Goal: Information Seeking & Learning: Learn about a topic

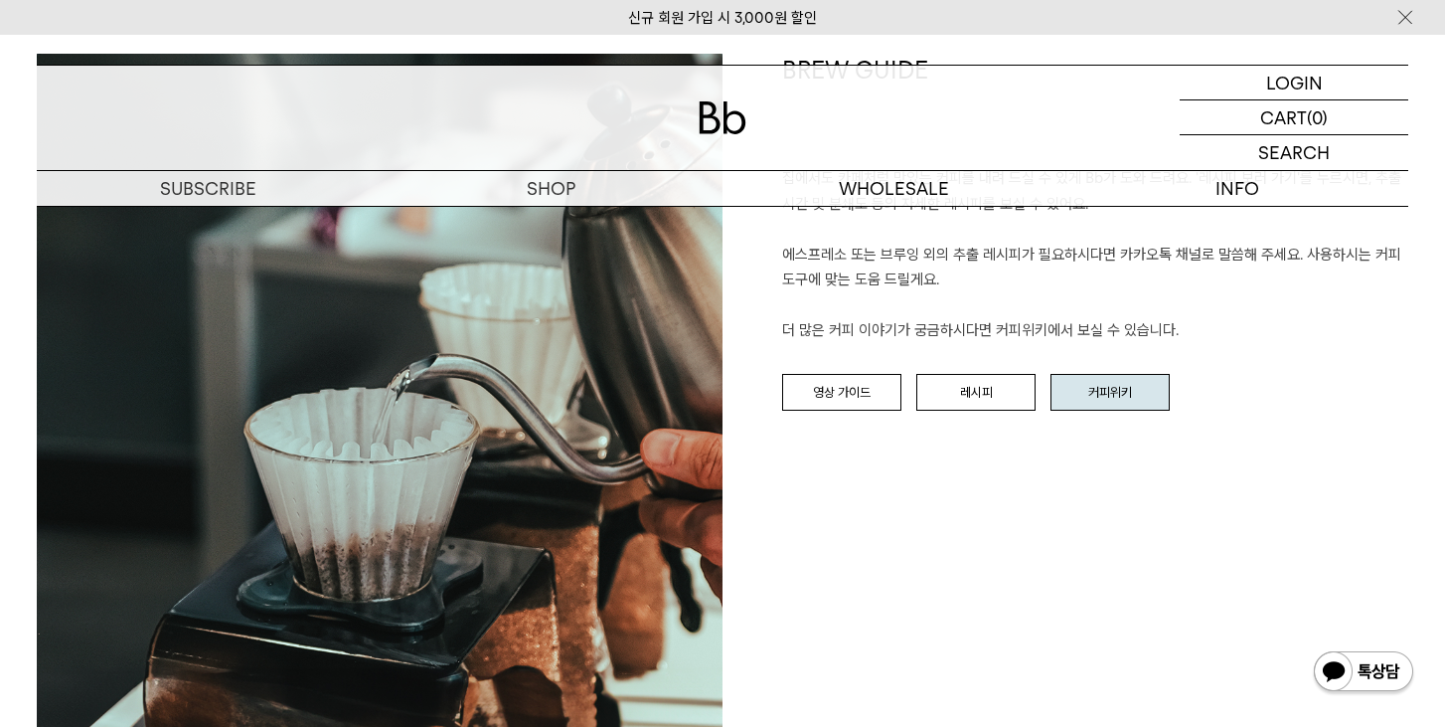
click at [1097, 387] on link "커피위키" at bounding box center [1110, 393] width 119 height 38
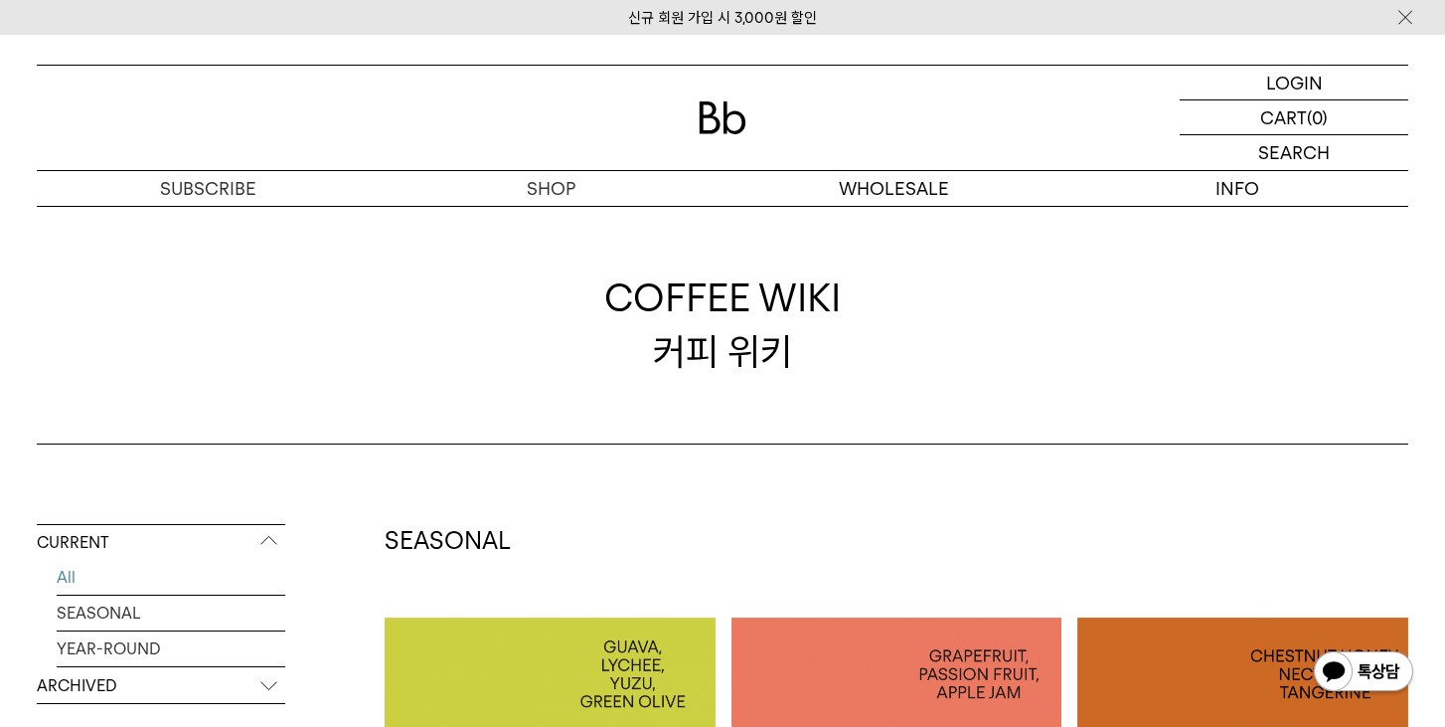
click at [93, 670] on p "ARCHIVED" at bounding box center [161, 686] width 248 height 36
click at [102, 614] on link "2025" at bounding box center [171, 612] width 229 height 35
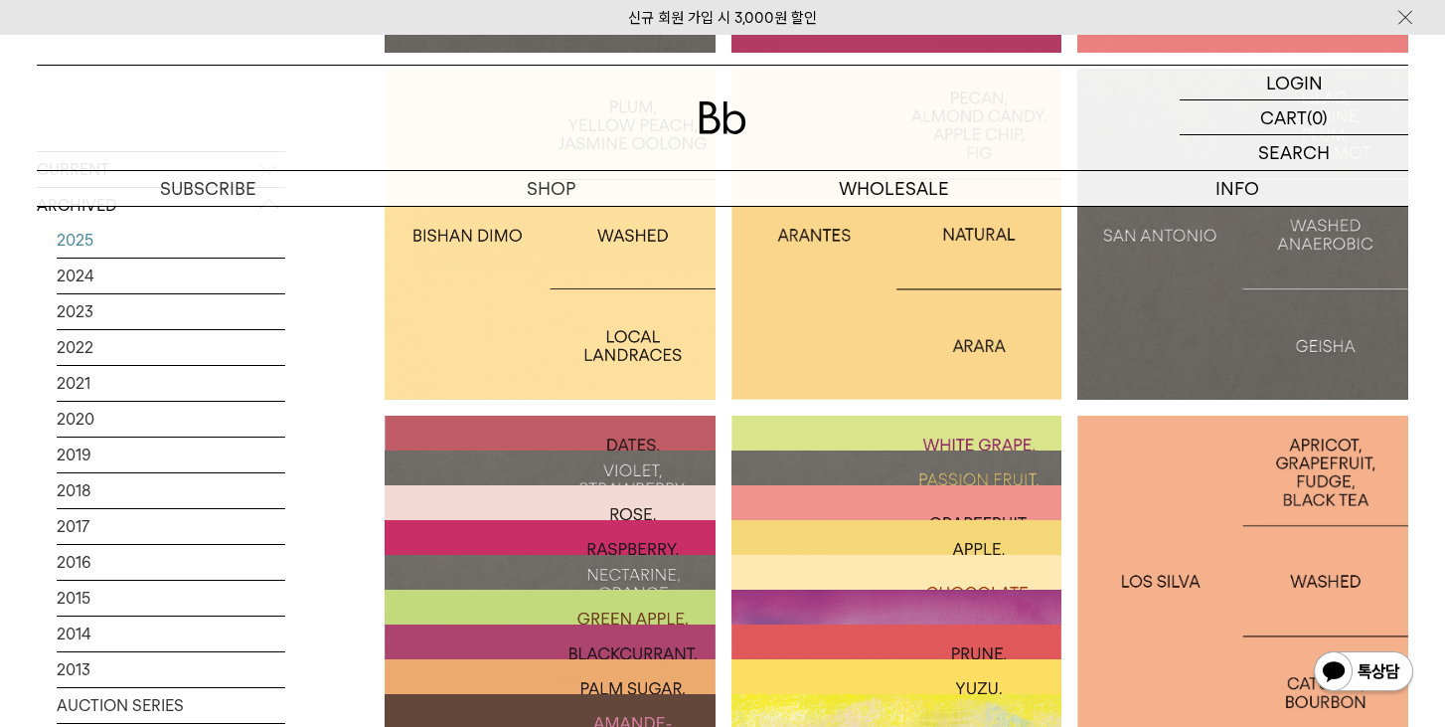
scroll to position [898, 0]
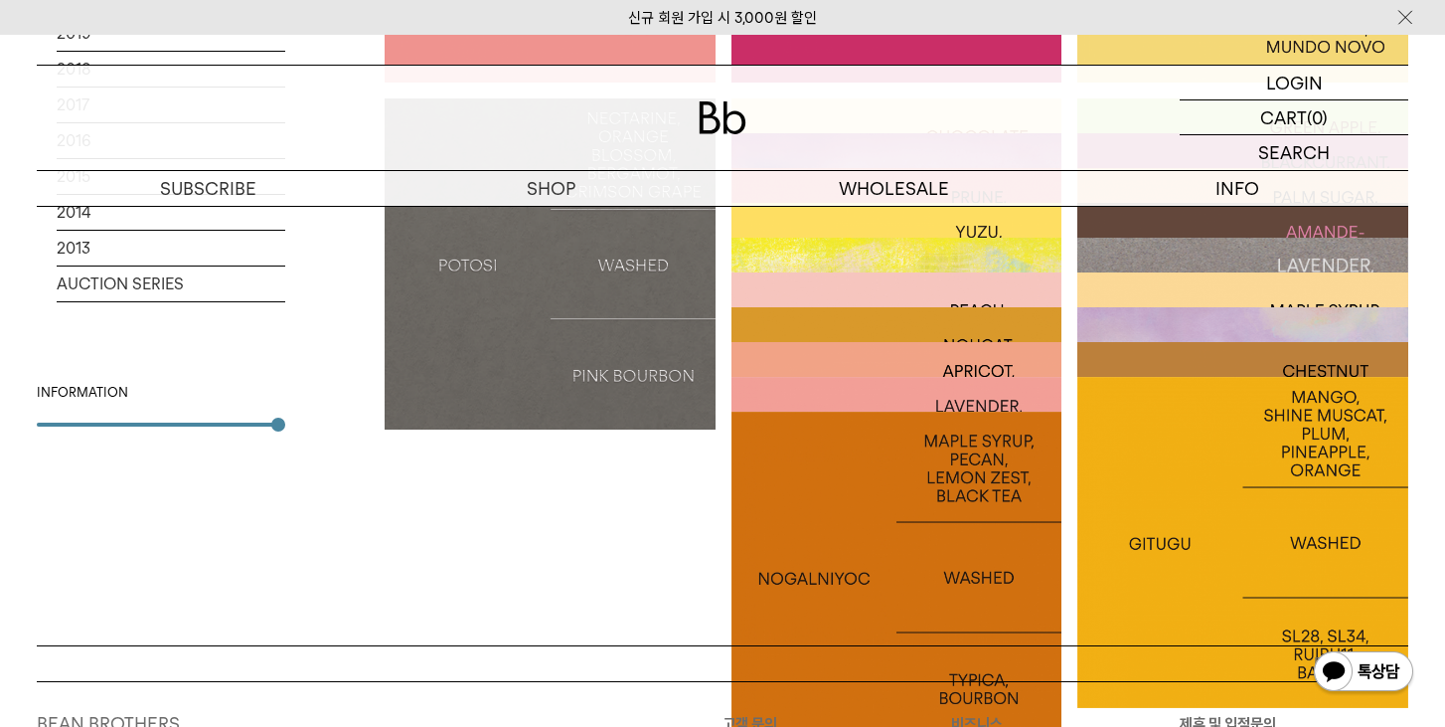
scroll to position [2289, 0]
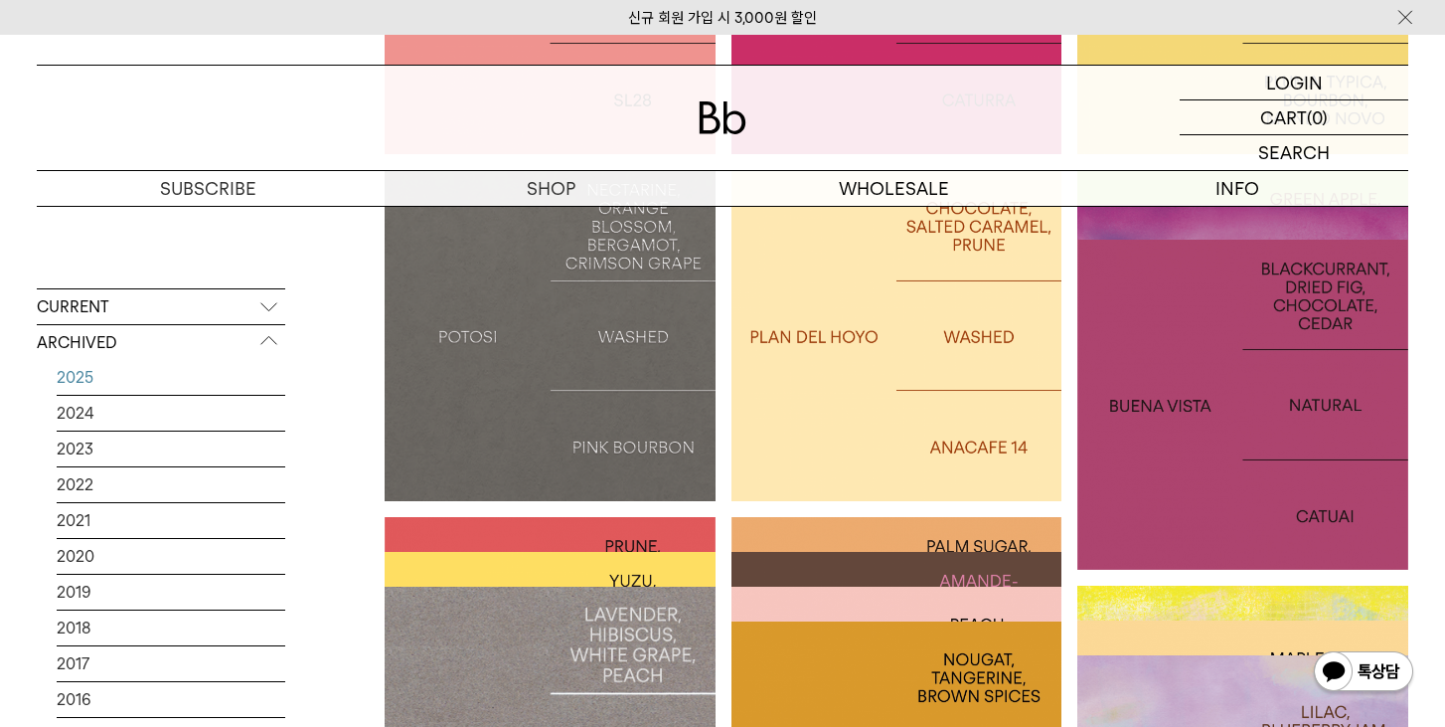
scroll to position [2193, 0]
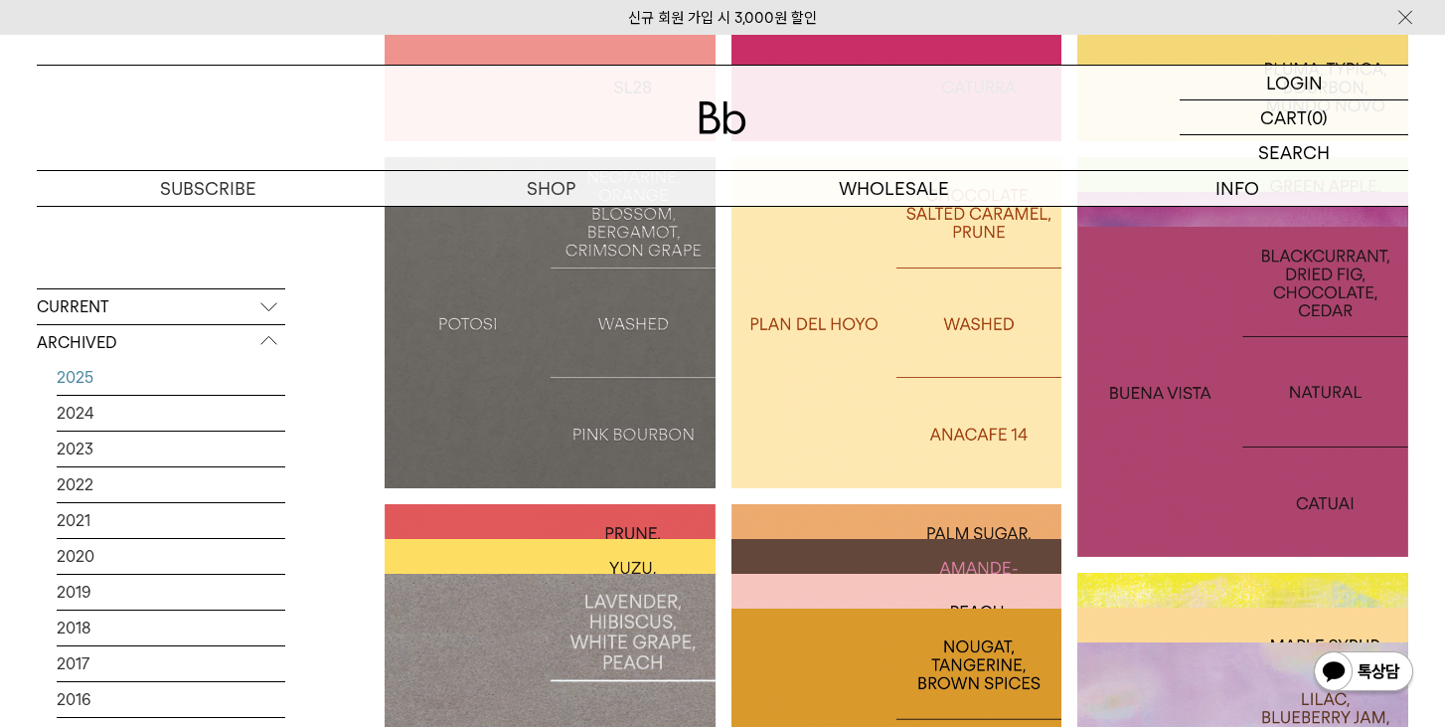
click at [836, 546] on div at bounding box center [897, 704] width 331 height 331
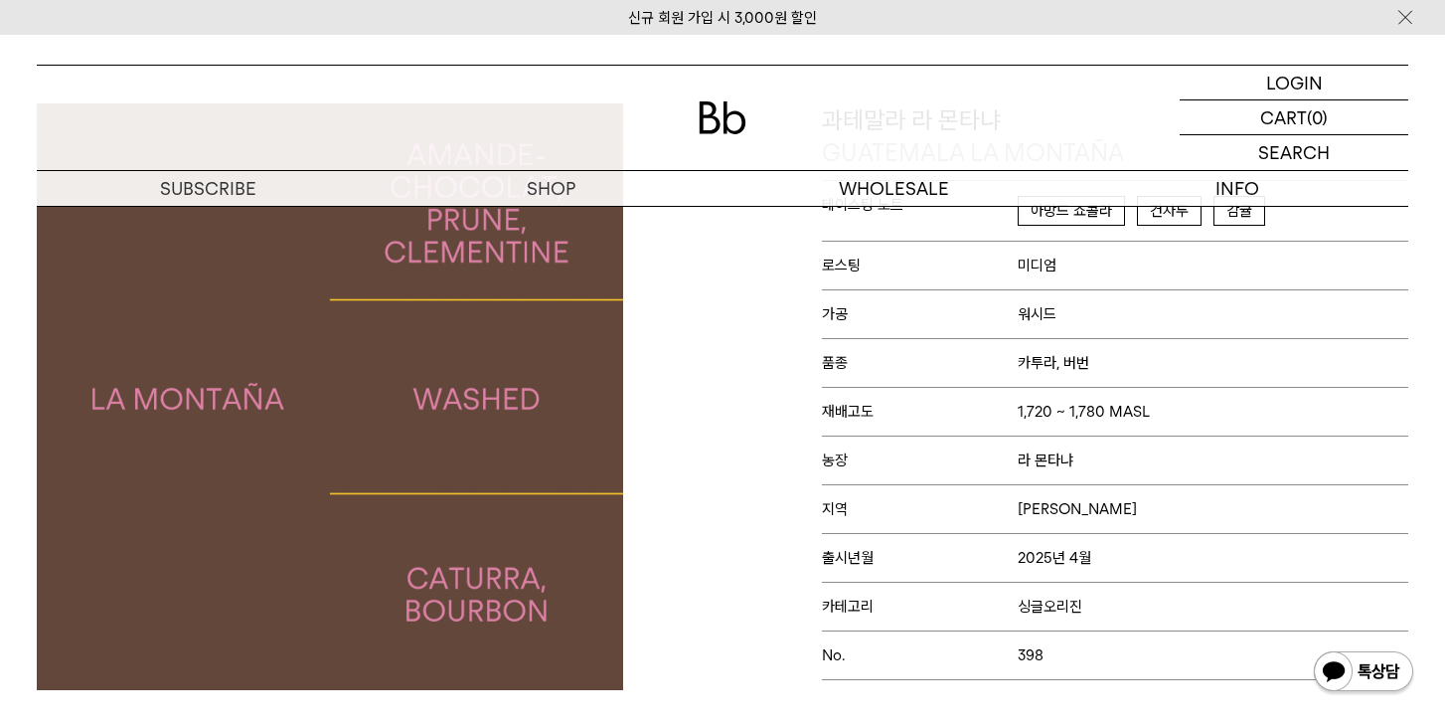
scroll to position [99, 0]
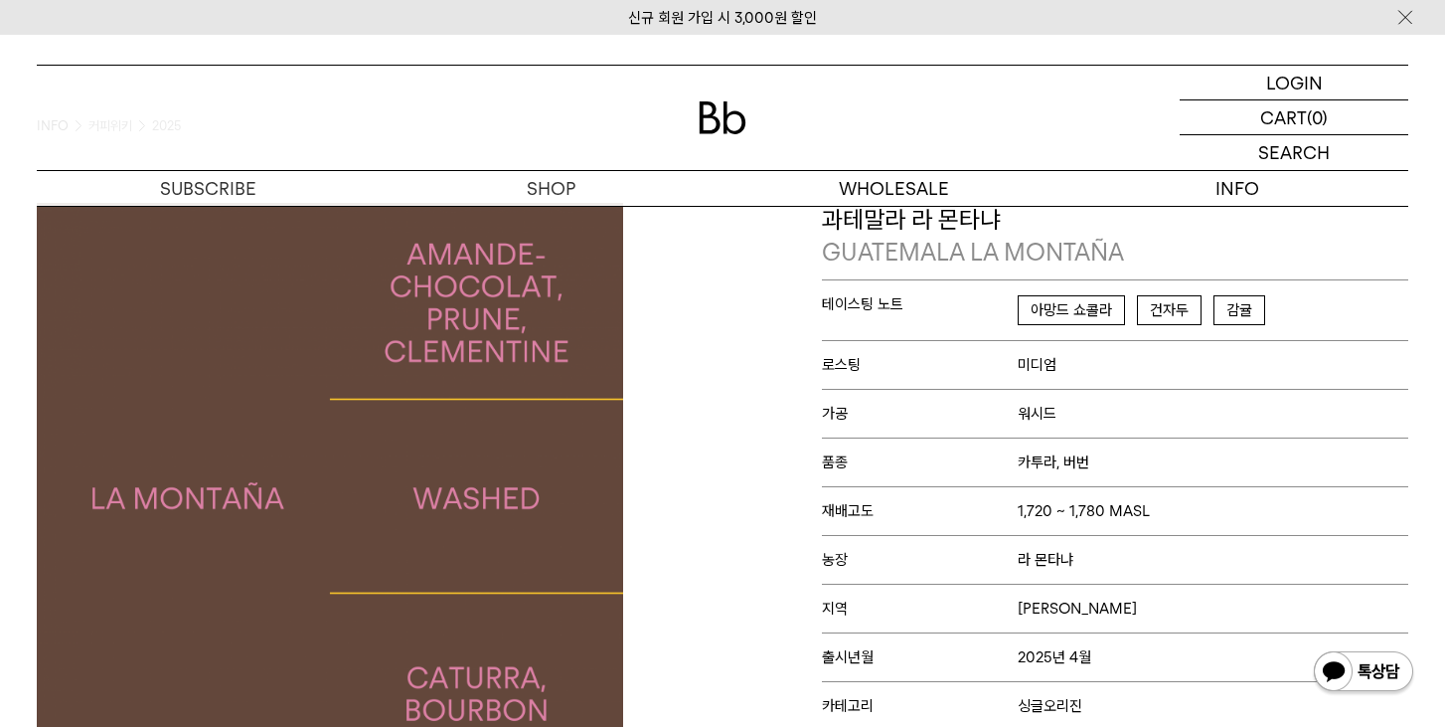
click at [1075, 312] on span "아망드 쇼콜라" at bounding box center [1071, 310] width 107 height 30
click at [1253, 304] on span "감귤" at bounding box center [1240, 310] width 52 height 30
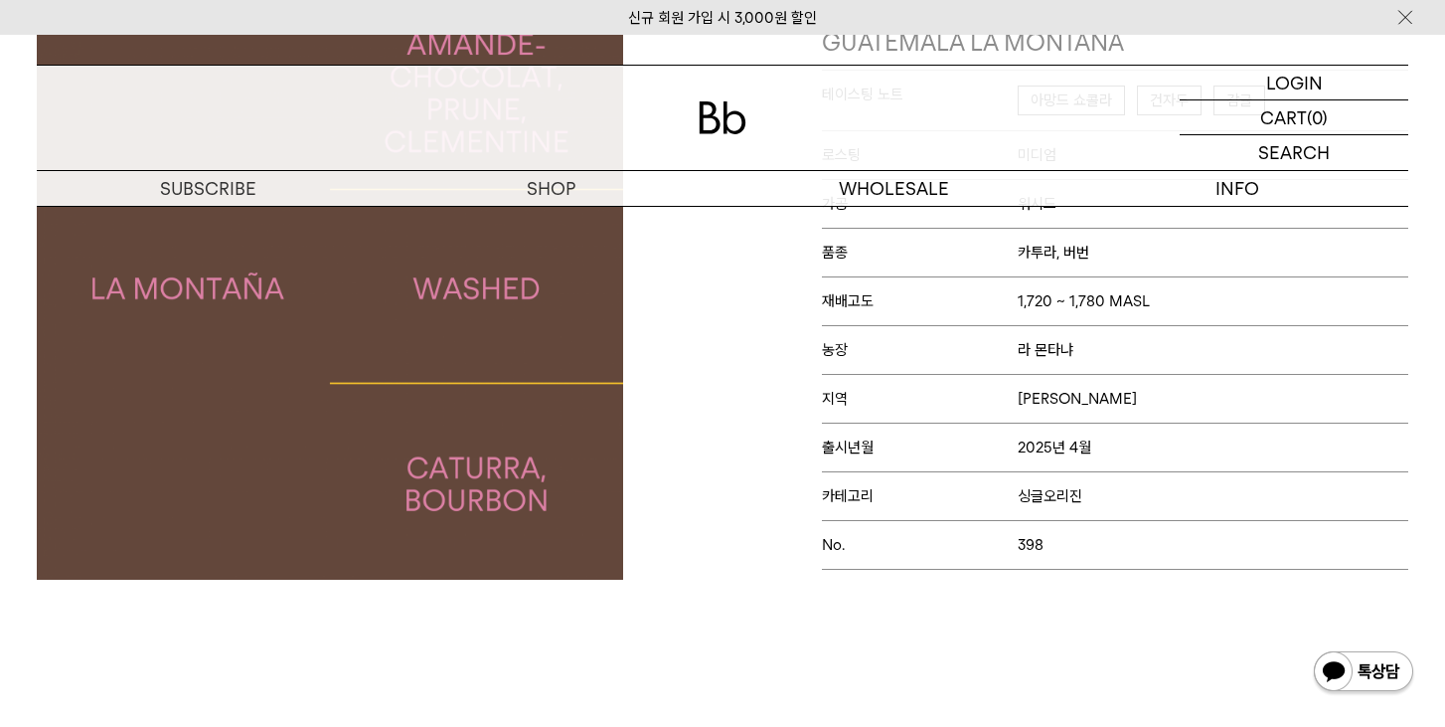
scroll to position [596, 0]
